Goal: Understand process/instructions: Learn how to perform a task or action

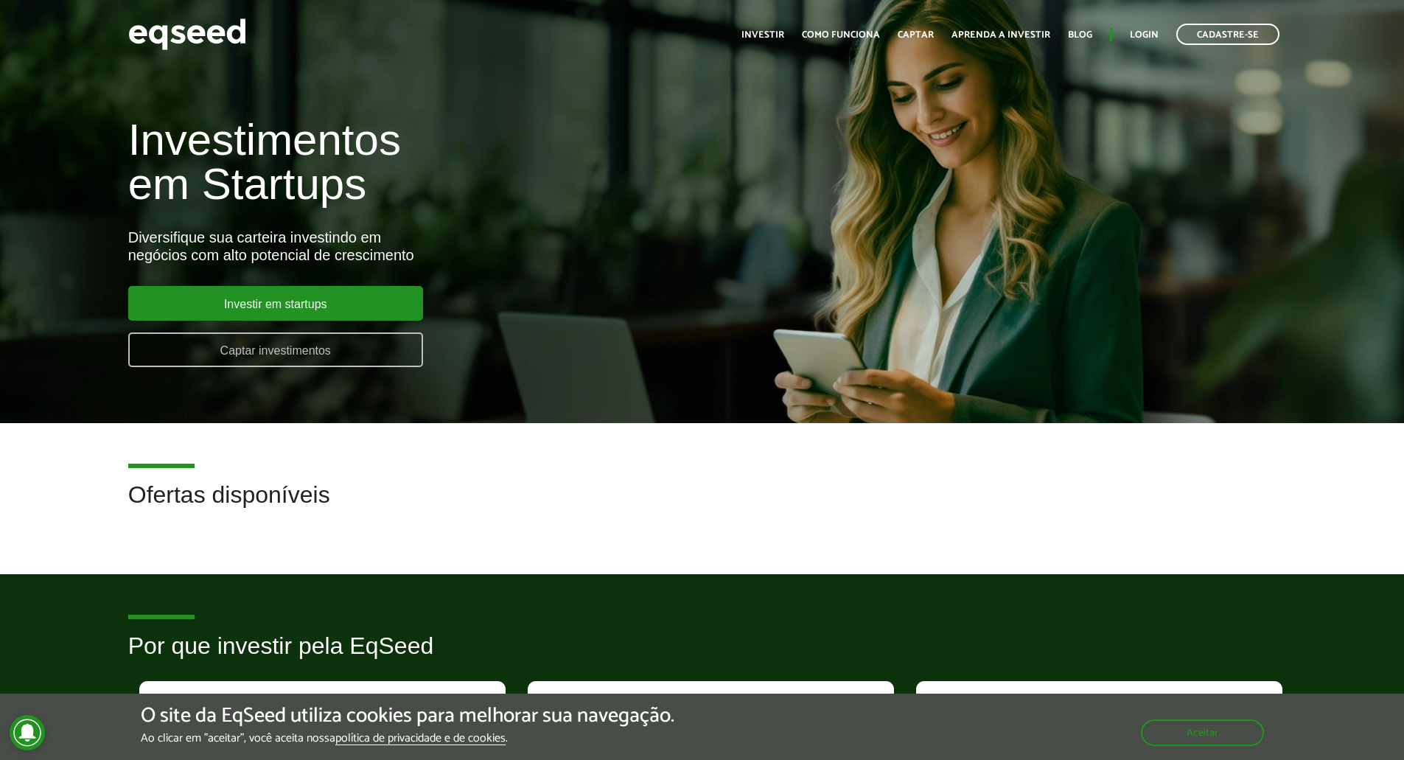
click at [240, 346] on link "Captar investimentos" at bounding box center [275, 349] width 295 height 35
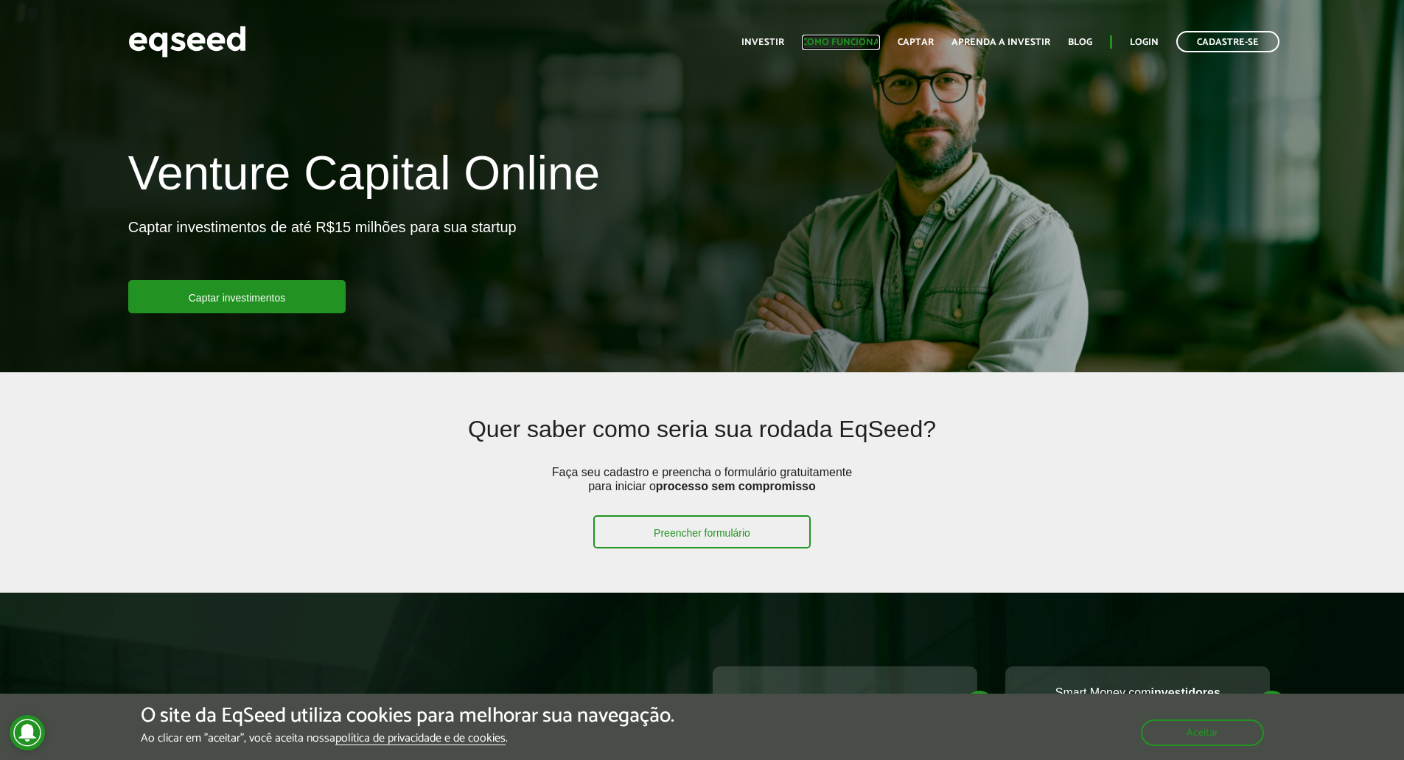
click at [841, 44] on link "Como funciona" at bounding box center [841, 43] width 78 height 10
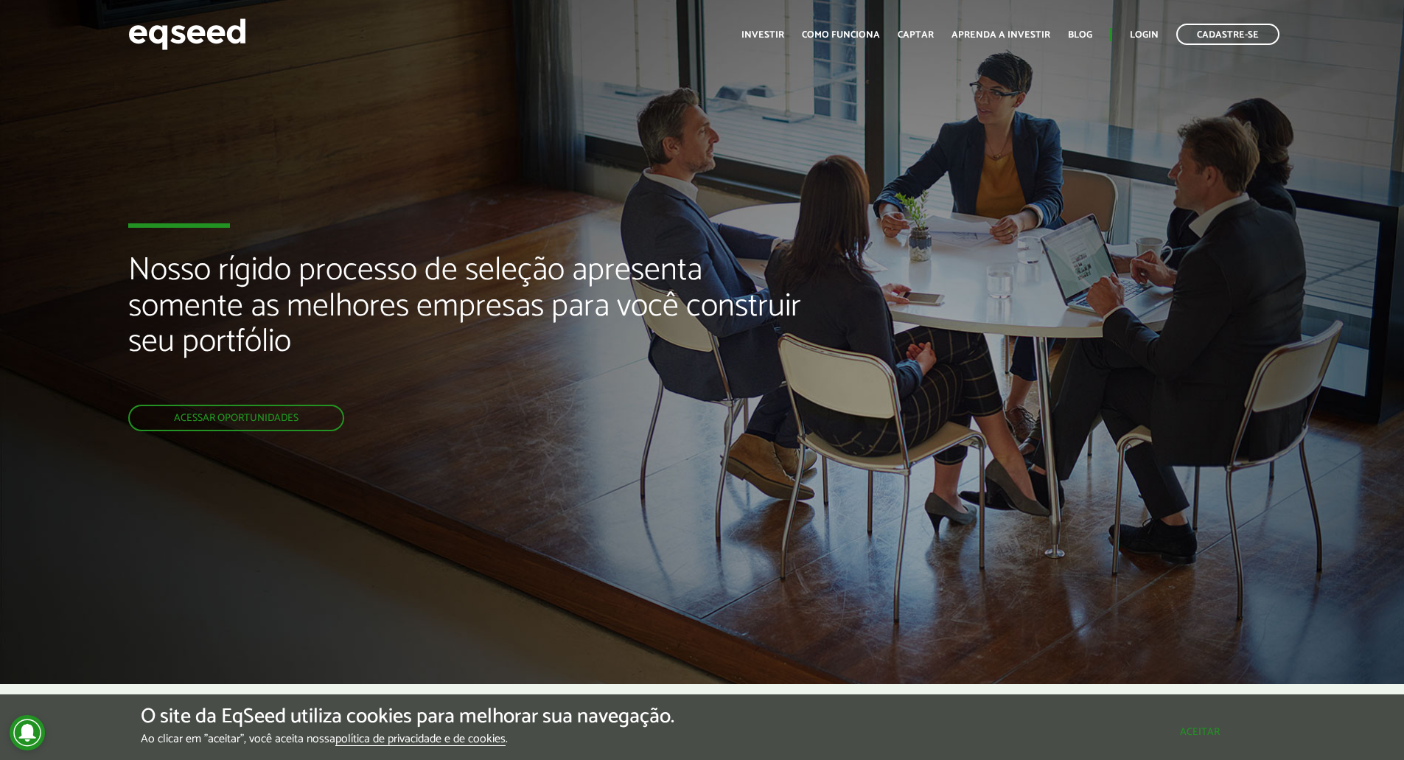
drag, startPoint x: 1187, startPoint y: 729, endPoint x: 1160, endPoint y: 690, distance: 47.6
click at [1187, 729] on button "Aceitar" at bounding box center [1200, 732] width 128 height 24
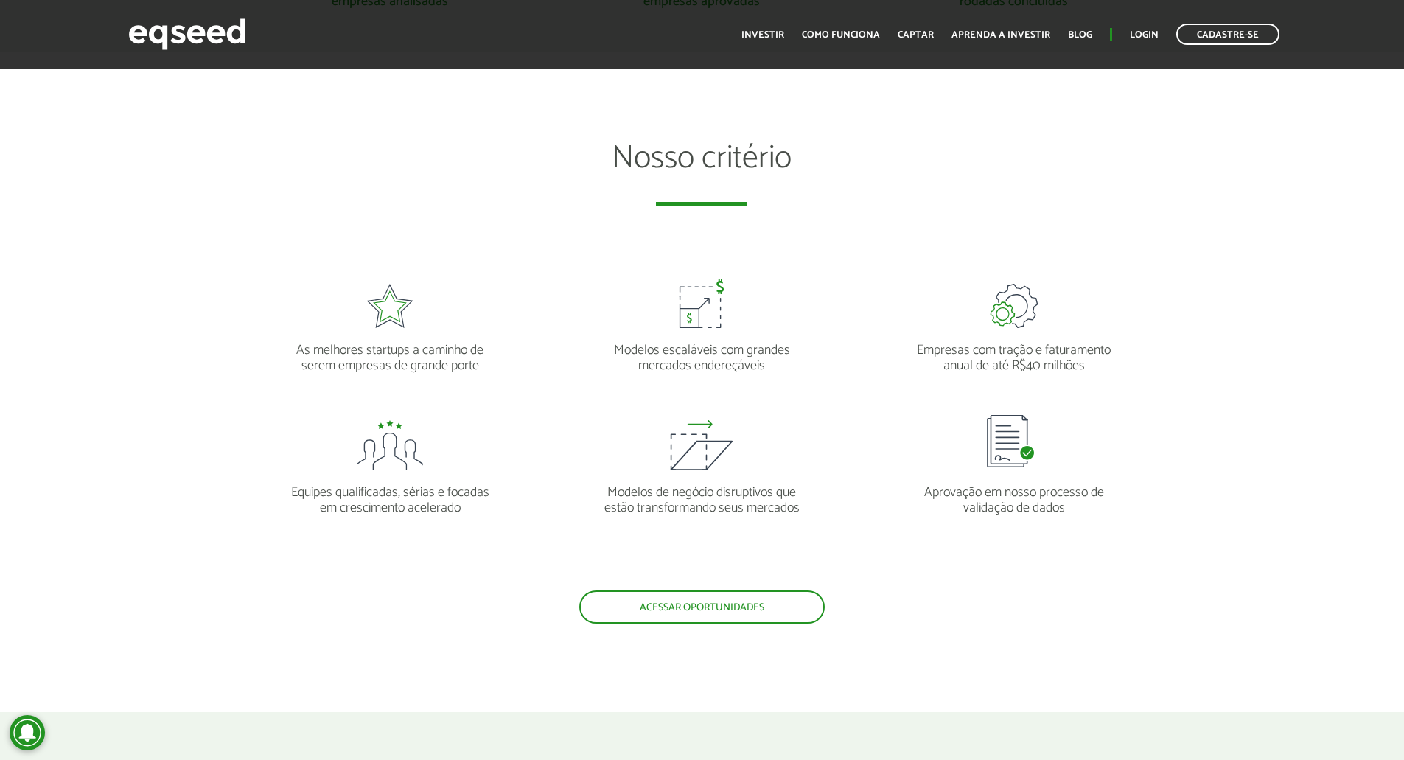
scroll to position [1318, 0]
